Goal: Check status: Check status

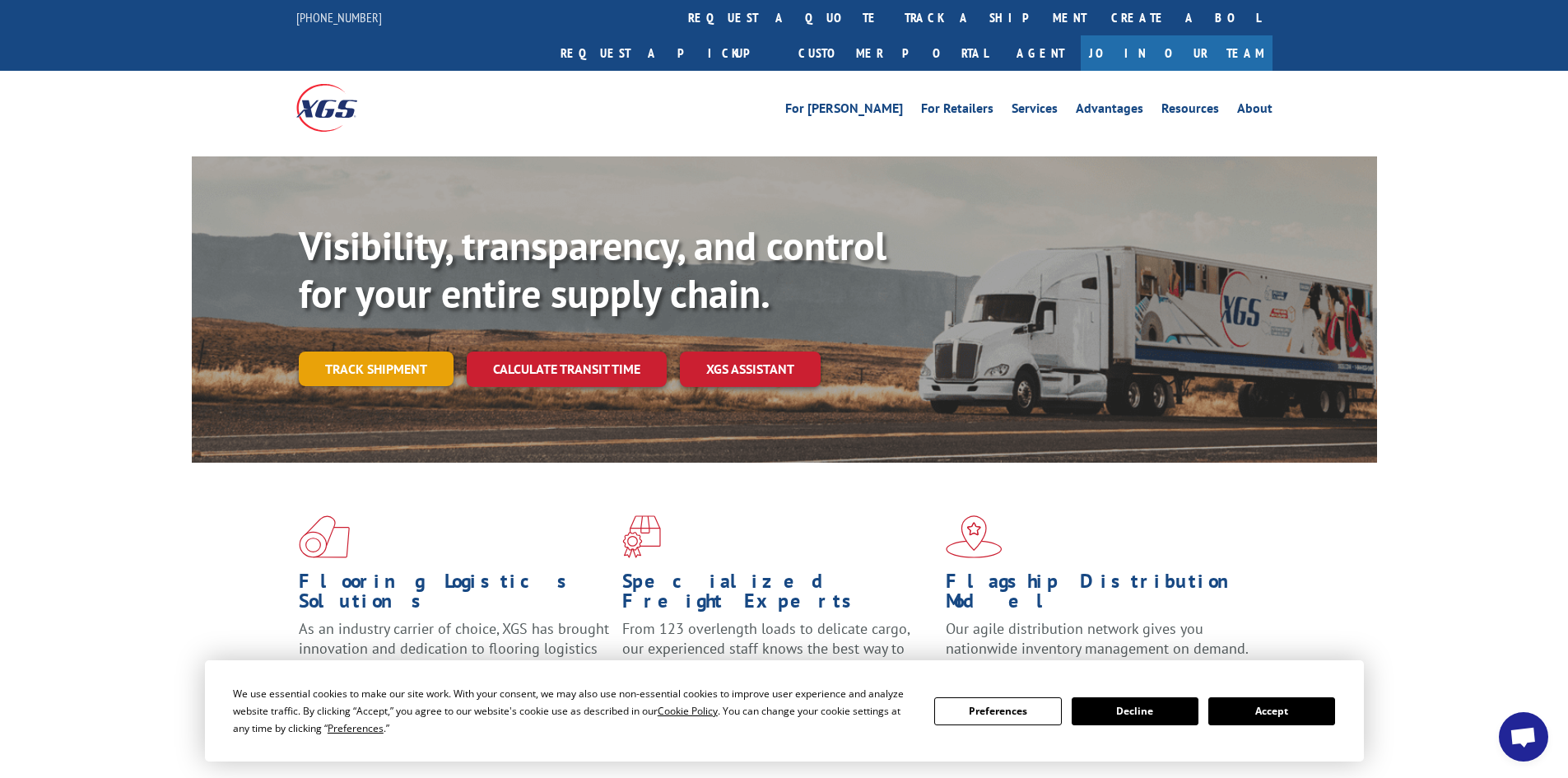
click at [395, 351] on link "Track shipment" at bounding box center [377, 369] width 155 height 35
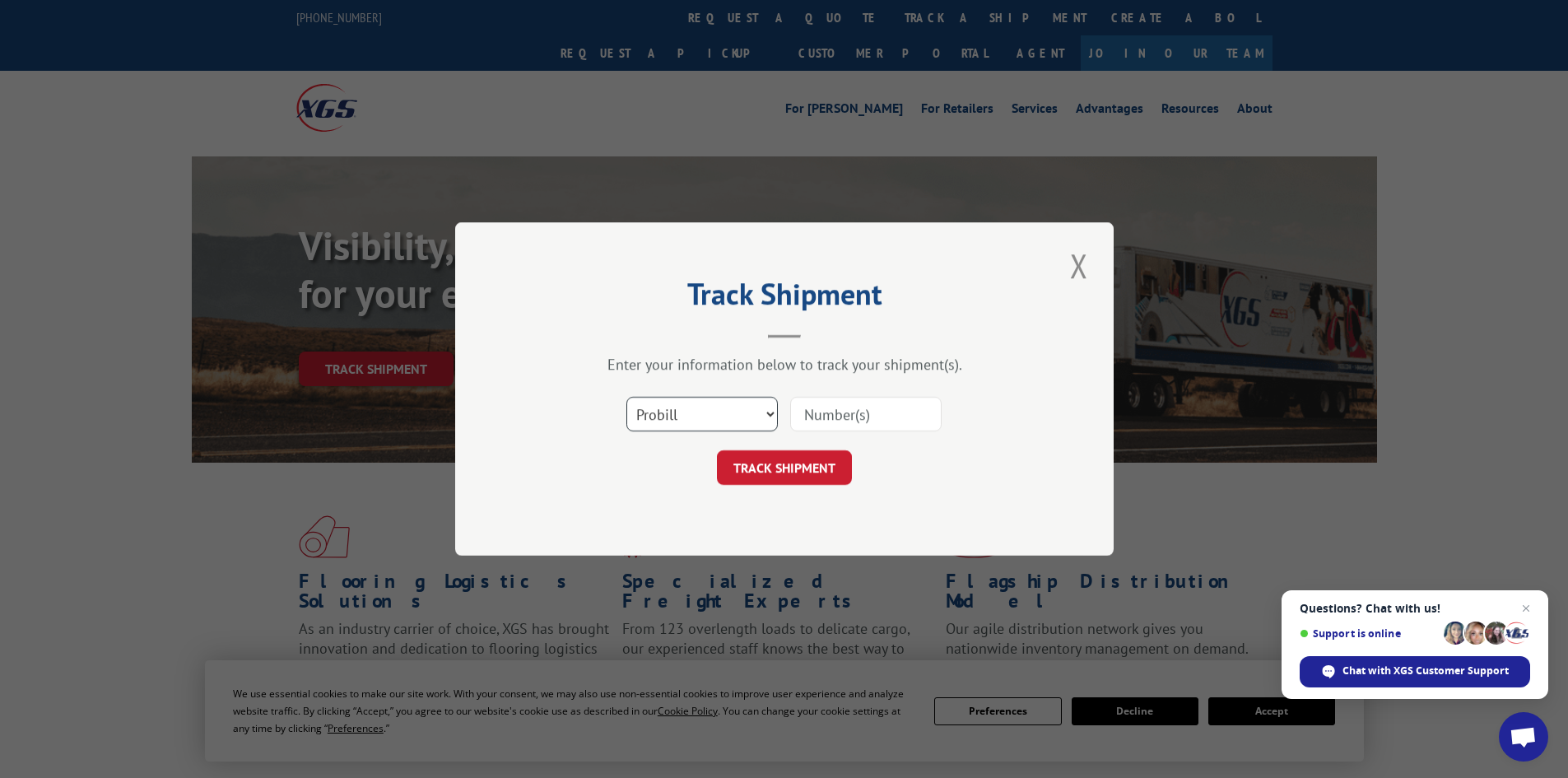
click at [756, 413] on select "Select category... Probill BOL PO" at bounding box center [702, 414] width 151 height 35
select select "po"
click at [626, 396] on select "Select category... Probill BOL PO" at bounding box center [702, 414] width 151 height 35
click at [851, 409] on input at bounding box center [866, 414] width 151 height 35
paste input "22537831"
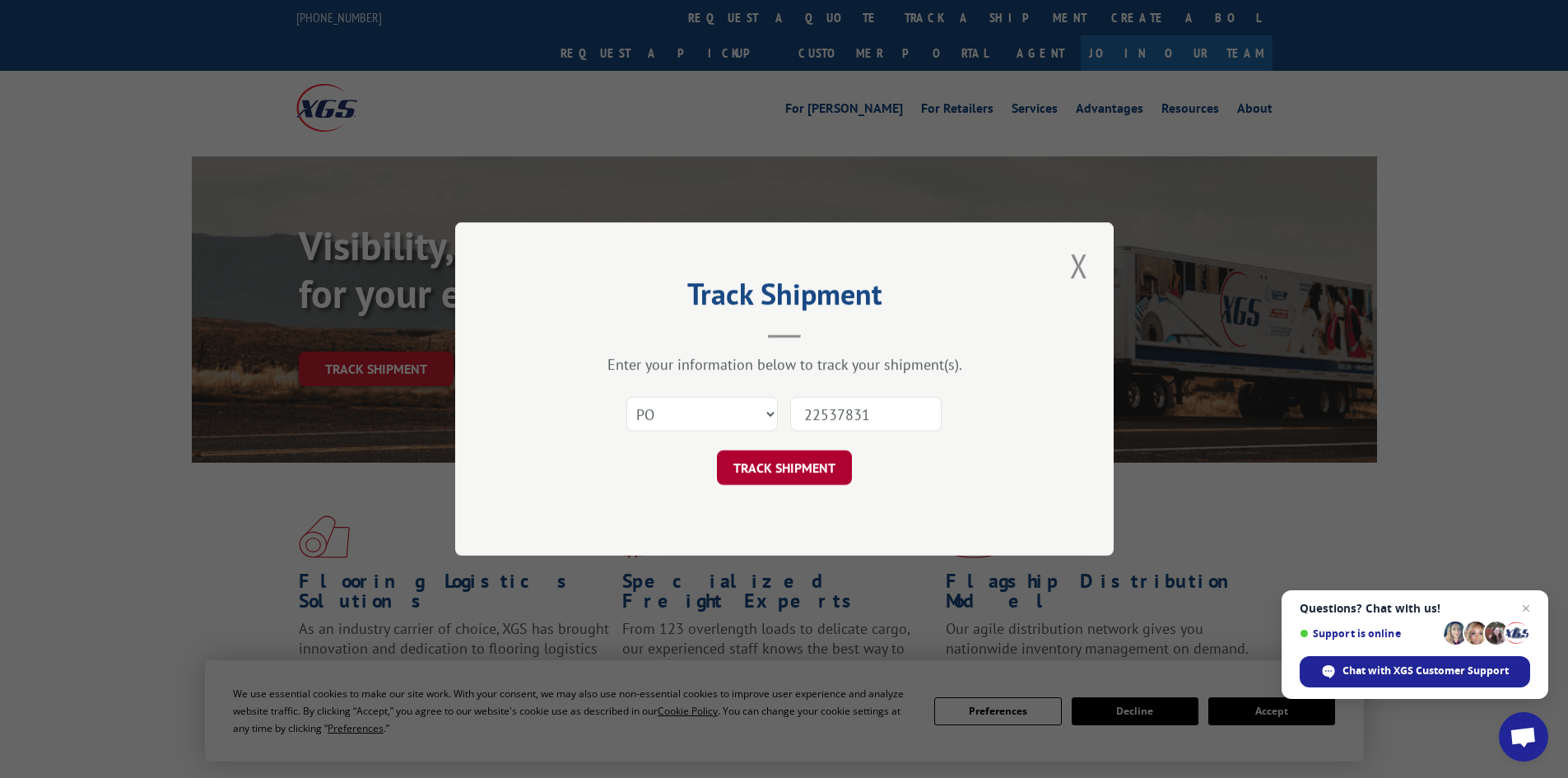
type input "22537831"
click at [797, 472] on button "TRACK SHIPMENT" at bounding box center [784, 468] width 135 height 35
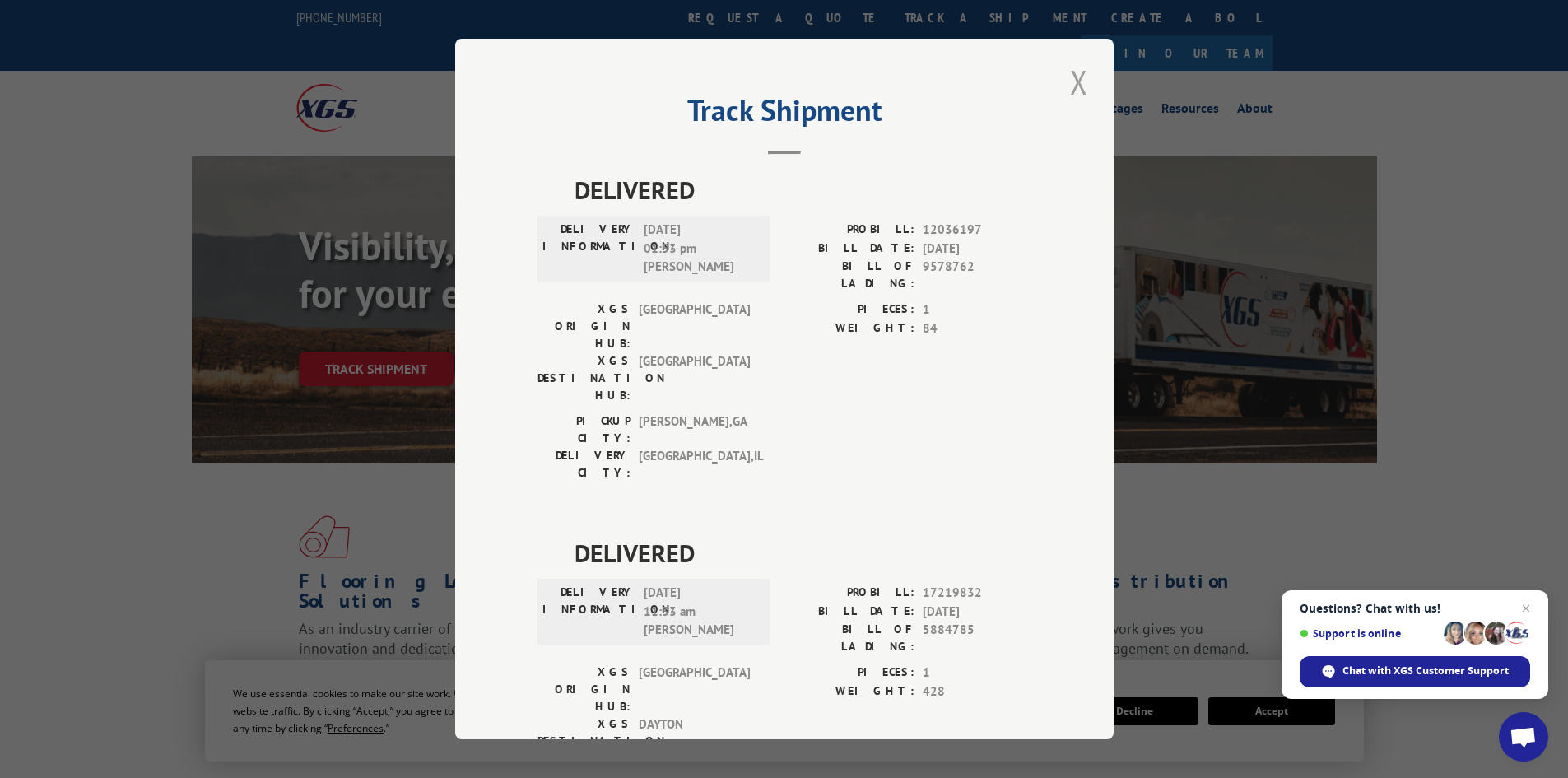
click at [1075, 83] on button "Close modal" at bounding box center [1079, 82] width 28 height 45
